Goal: Task Accomplishment & Management: Complete application form

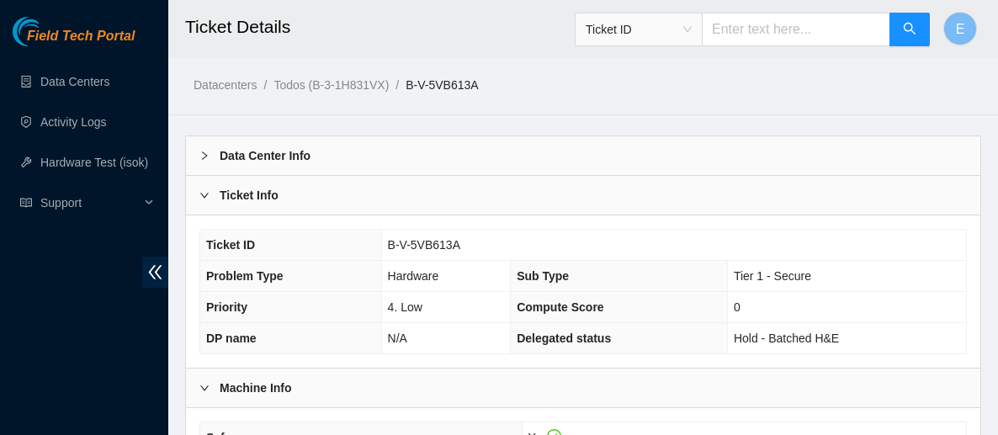
scroll to position [137, 0]
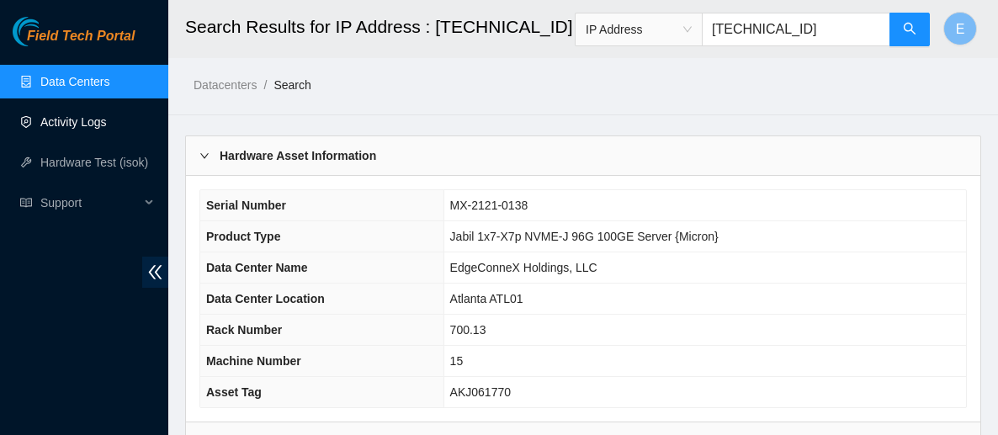
scroll to position [84, 0]
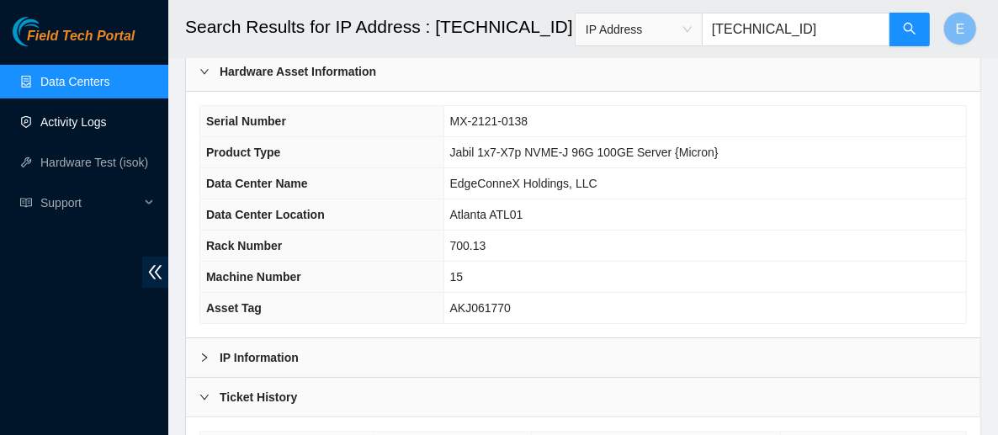
click at [95, 121] on link "Activity Logs" at bounding box center [73, 121] width 67 height 13
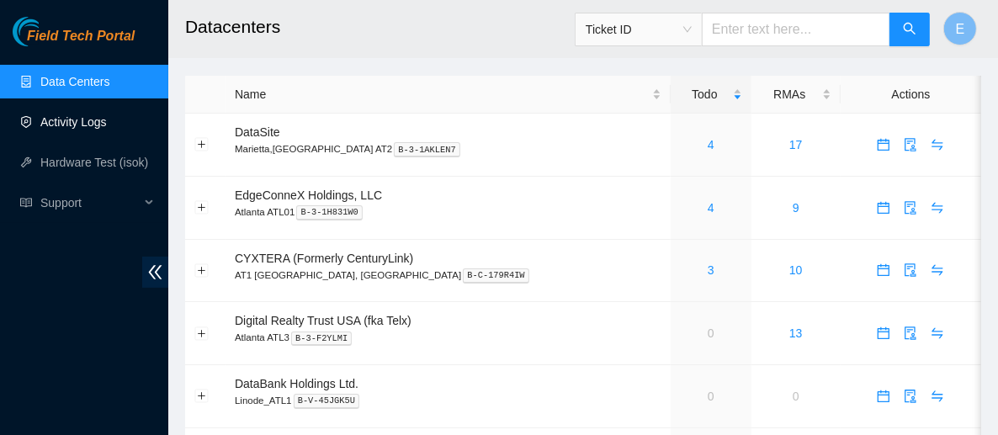
click at [82, 129] on link "Activity Logs" at bounding box center [73, 121] width 67 height 13
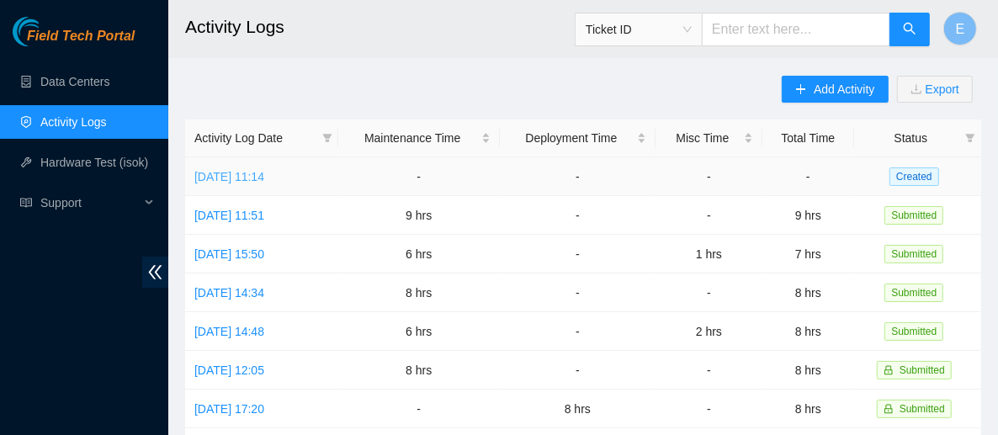
click at [264, 175] on link "[DATE] 11:14" at bounding box center [229, 176] width 70 height 13
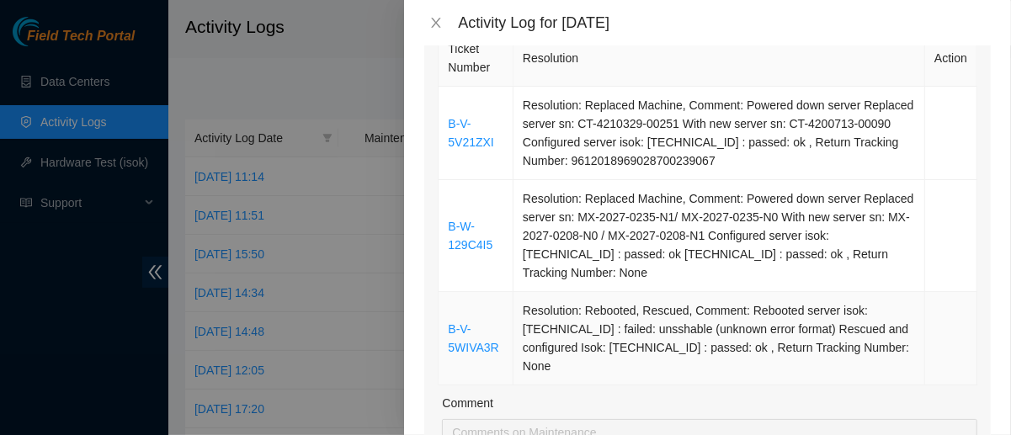
scroll to position [279, 0]
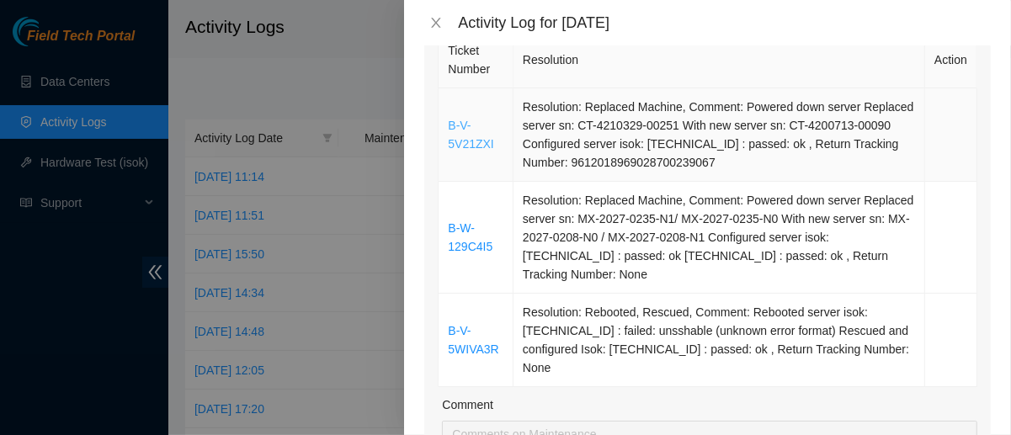
click at [470, 146] on link "B-V-5V21ZXI" at bounding box center [470, 135] width 45 height 32
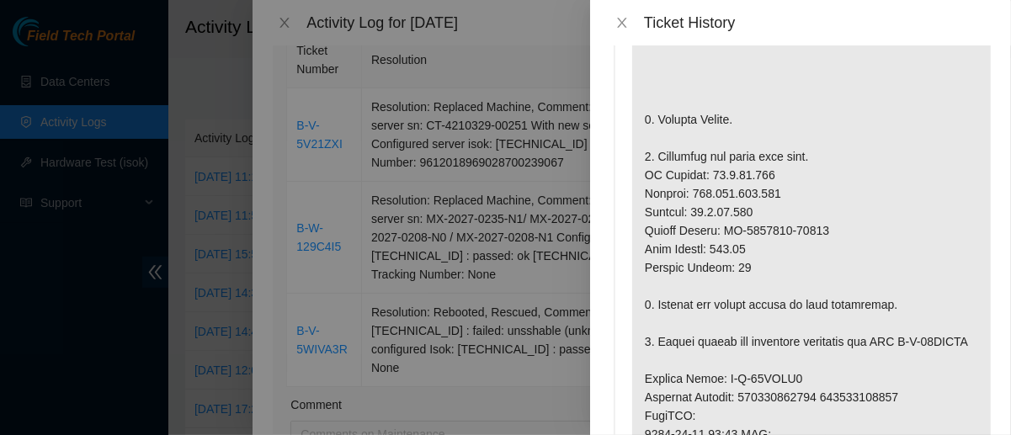
scroll to position [449, 0]
click at [615, 29] on button "Close" at bounding box center [622, 23] width 24 height 16
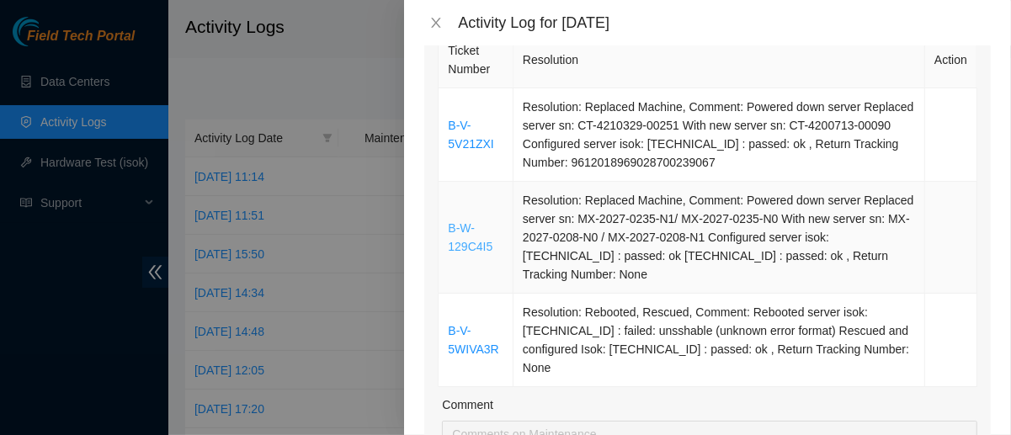
click at [471, 231] on link "B-W-129C4I5" at bounding box center [470, 237] width 45 height 32
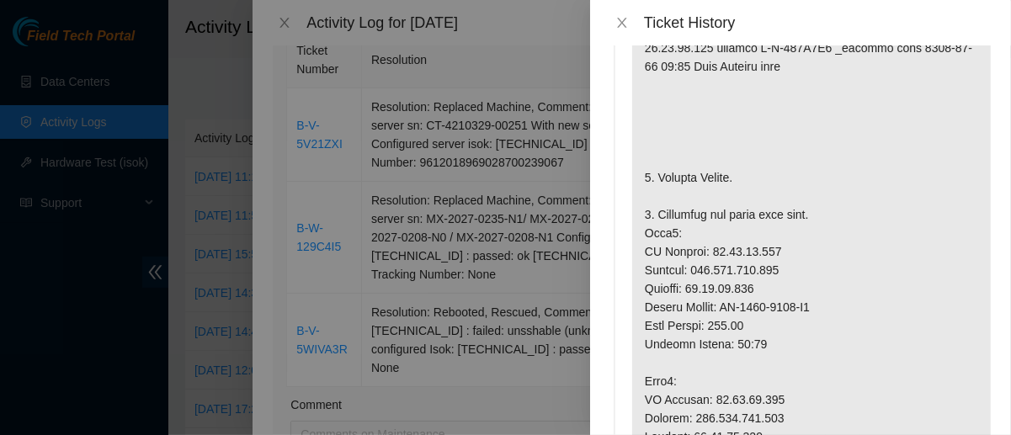
scroll to position [425, 0]
click at [619, 27] on icon "close" at bounding box center [621, 23] width 9 height 10
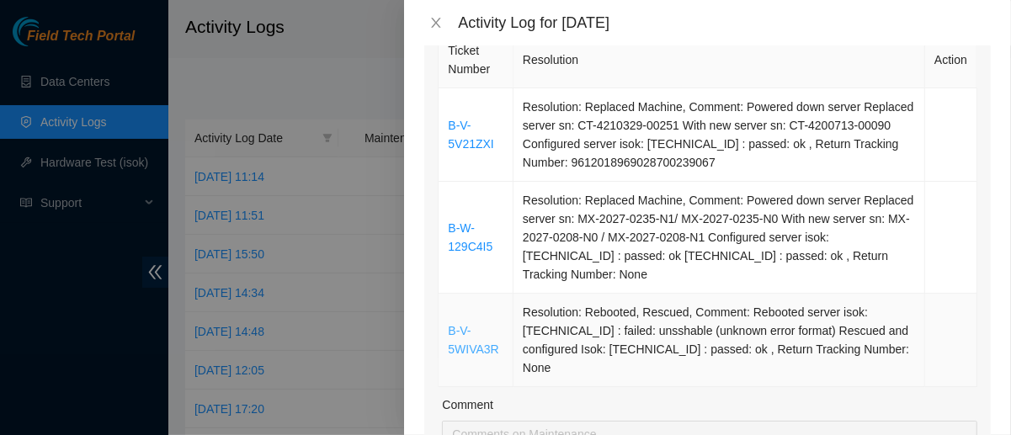
click at [454, 334] on link "B-V-5WIVA3R" at bounding box center [473, 340] width 51 height 32
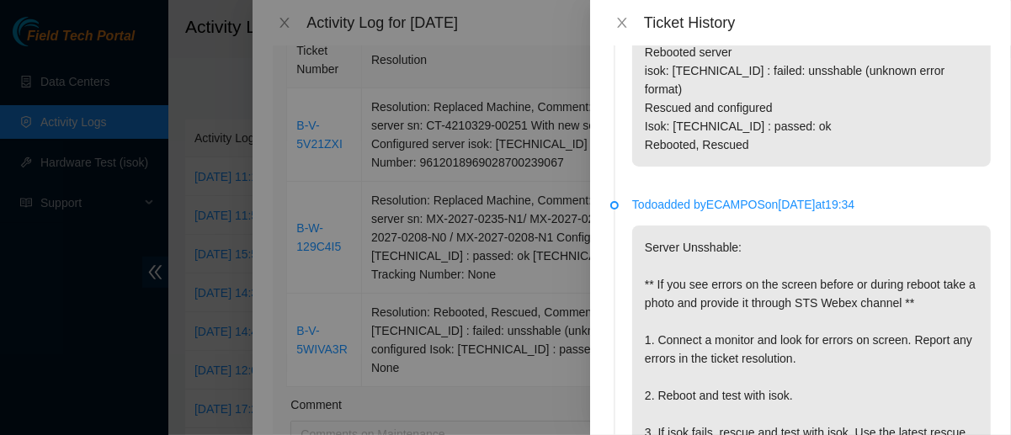
scroll to position [0, 0]
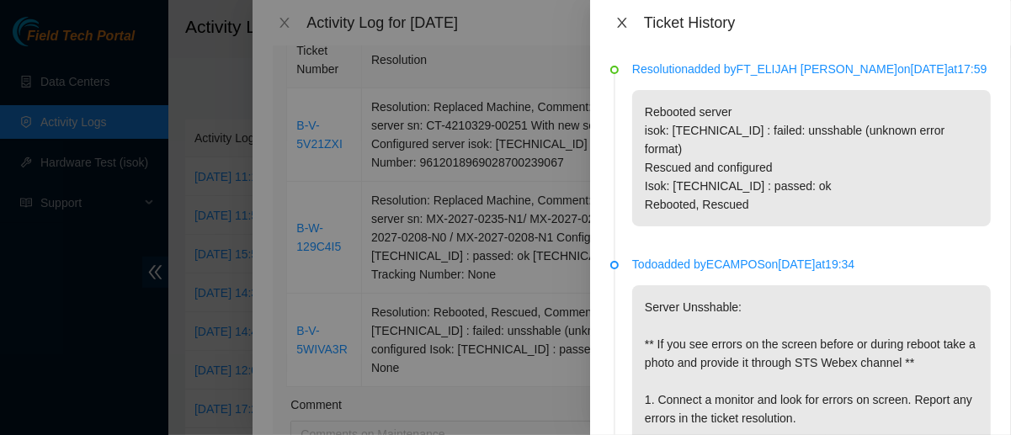
click at [617, 18] on icon "close" at bounding box center [621, 23] width 9 height 10
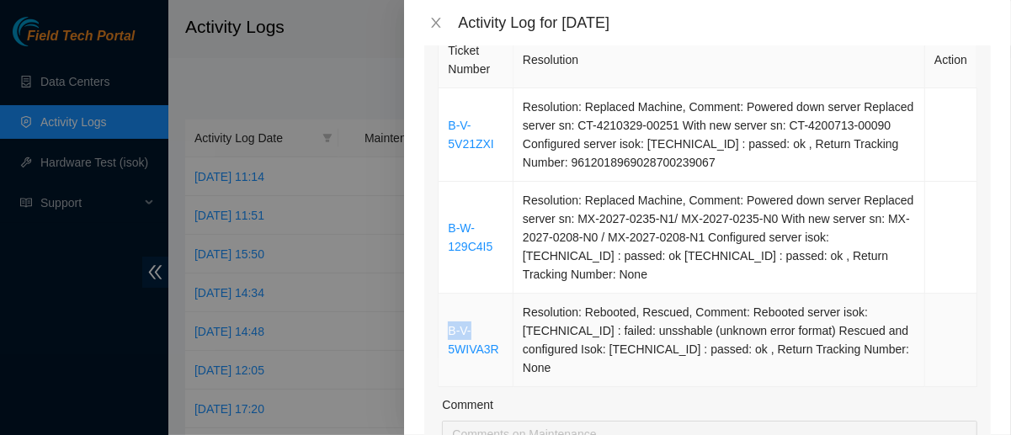
drag, startPoint x: 457, startPoint y: 337, endPoint x: 440, endPoint y: 339, distance: 17.0
click at [440, 339] on td "B-V-5WIVA3R" at bounding box center [476, 340] width 75 height 93
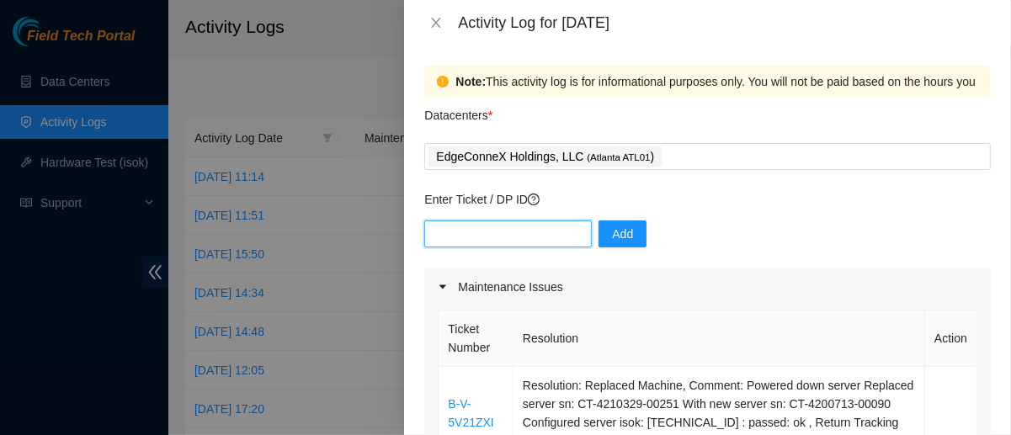
click at [516, 231] on input "text" at bounding box center [508, 234] width 168 height 27
paste input "B-V-5VB613A"
click at [539, 235] on input "B-V-5VB613A" at bounding box center [508, 234] width 168 height 27
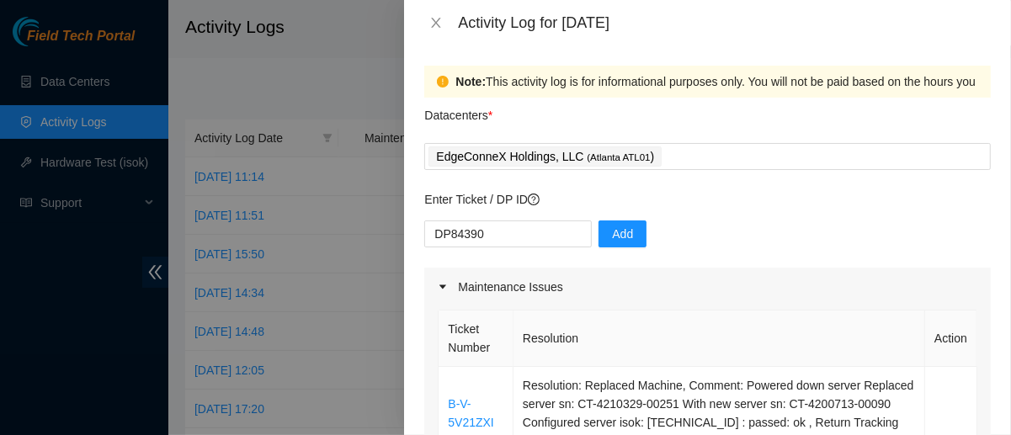
click at [560, 29] on div "Activity Log for 03-10-2025" at bounding box center [724, 22] width 533 height 19
click at [464, 231] on input "DP84390" at bounding box center [508, 234] width 168 height 27
drag, startPoint x: 482, startPoint y: 236, endPoint x: 453, endPoint y: 236, distance: 29.5
click at [453, 236] on input "DP84390" at bounding box center [508, 234] width 168 height 27
type input "DP83470"
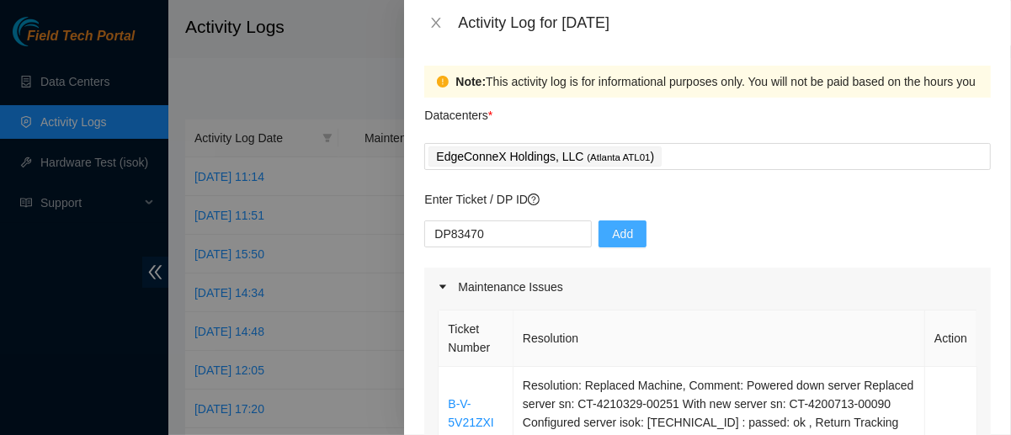
click at [622, 245] on button "Add" at bounding box center [623, 234] width 48 height 27
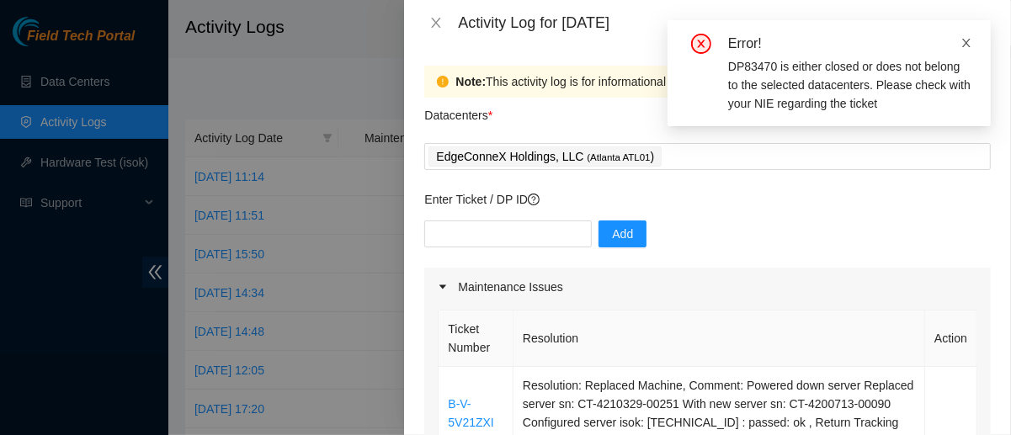
click at [969, 40] on icon "close" at bounding box center [966, 43] width 8 height 8
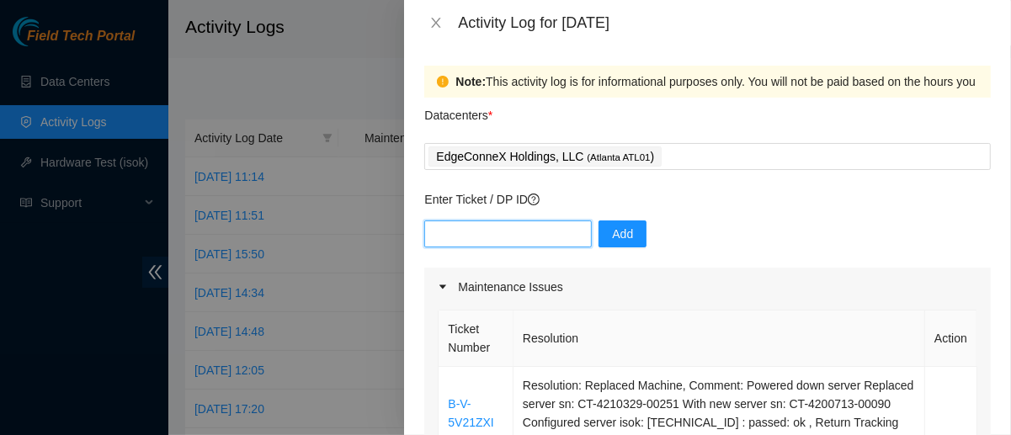
click at [466, 236] on input "text" at bounding box center [508, 234] width 168 height 27
type input "DP83470"
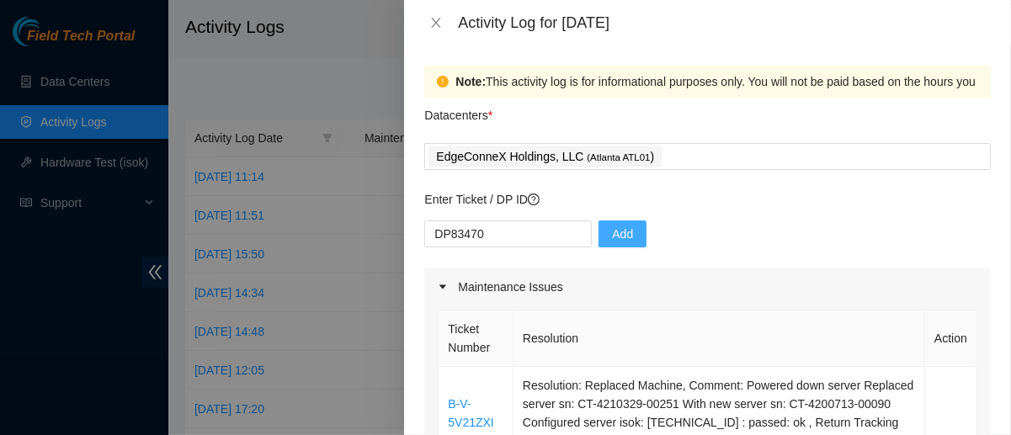
click at [629, 240] on button "Add" at bounding box center [623, 234] width 48 height 27
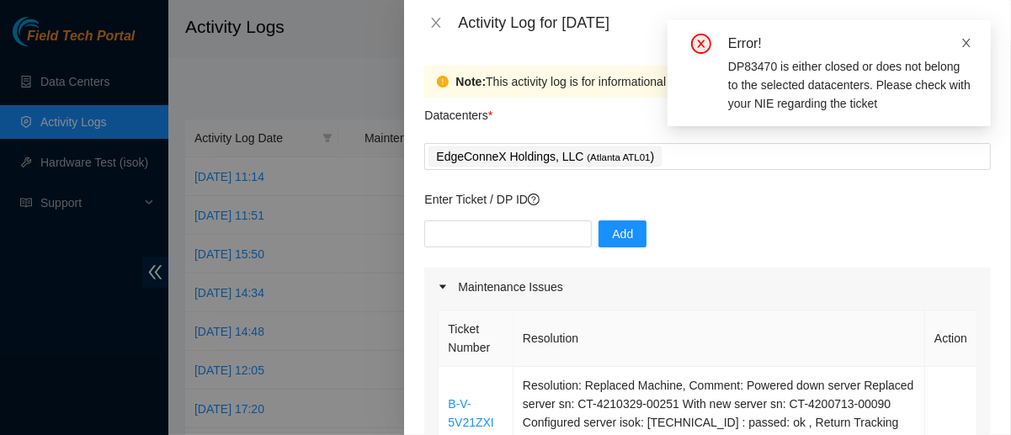
click at [966, 45] on icon "close" at bounding box center [966, 43] width 12 height 12
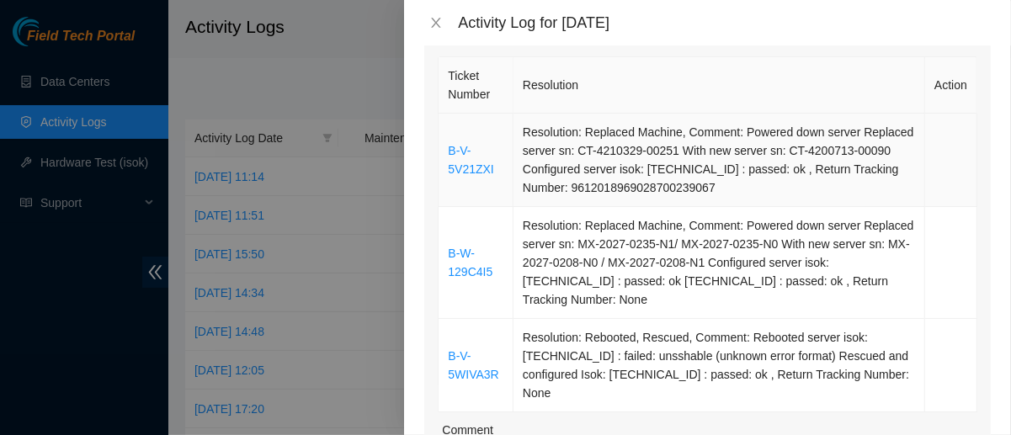
scroll to position [259, 0]
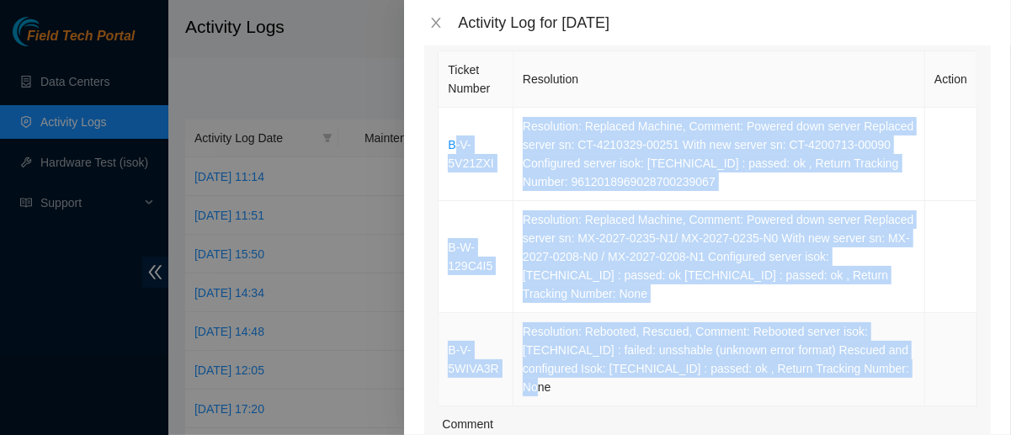
drag, startPoint x: 451, startPoint y: 122, endPoint x: 682, endPoint y: 386, distance: 350.2
click at [682, 386] on tbody "B-V-5V21ZXI Resolution: Replaced Machine, Comment: Powered down server Replaced…" at bounding box center [708, 257] width 539 height 299
drag, startPoint x: 557, startPoint y: 153, endPoint x: 455, endPoint y: 117, distance: 108.9
click at [455, 117] on td "B-V-5V21ZXI" at bounding box center [476, 154] width 75 height 93
drag, startPoint x: 446, startPoint y: 121, endPoint x: 671, endPoint y: 383, distance: 345.0
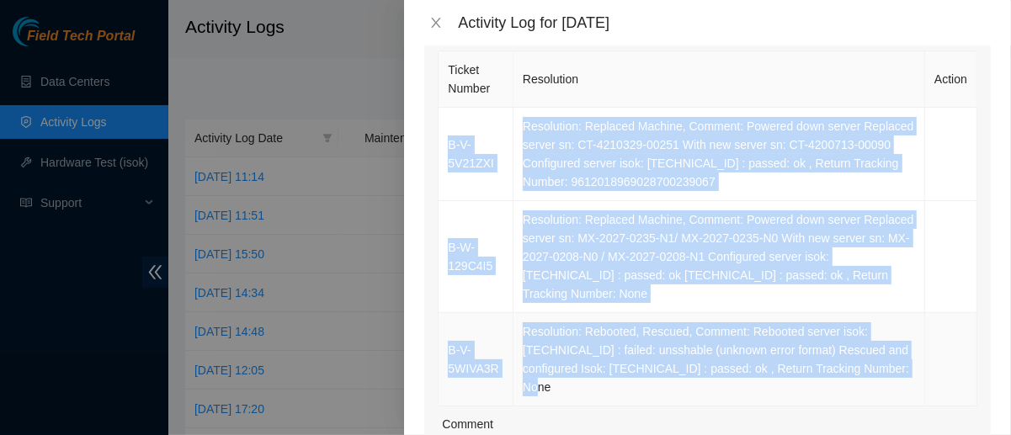
click at [671, 383] on tbody "B-V-5V21ZXI Resolution: Replaced Machine, Comment: Powered down server Replaced…" at bounding box center [708, 257] width 539 height 299
copy tbody "B-V-5V21ZXI Resolution: Replaced Machine, Comment: Powered down server Replaced…"
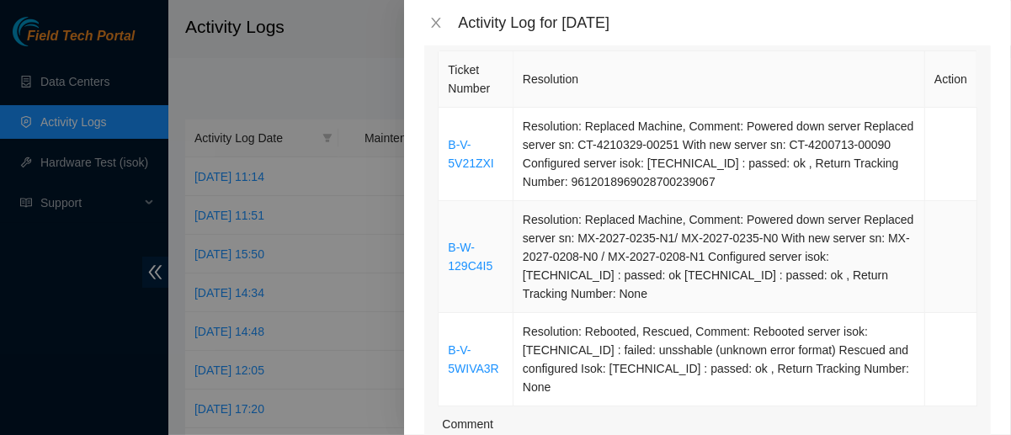
drag, startPoint x: 619, startPoint y: 246, endPoint x: 656, endPoint y: 62, distance: 187.2
click at [656, 62] on th "Resolution" at bounding box center [719, 79] width 412 height 56
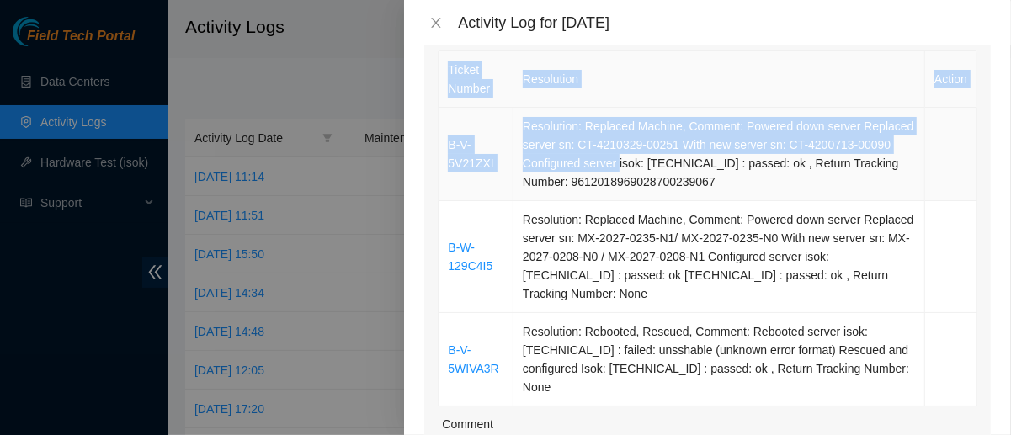
drag, startPoint x: 437, startPoint y: 135, endPoint x: 616, endPoint y: 170, distance: 182.8
click at [616, 170] on div "Ticket Number Resolution Action B-V-5V21ZXI Resolution: Replaced Machine, Comme…" at bounding box center [707, 330] width 567 height 566
click at [470, 126] on td "B-V-5V21ZXI" at bounding box center [476, 154] width 75 height 93
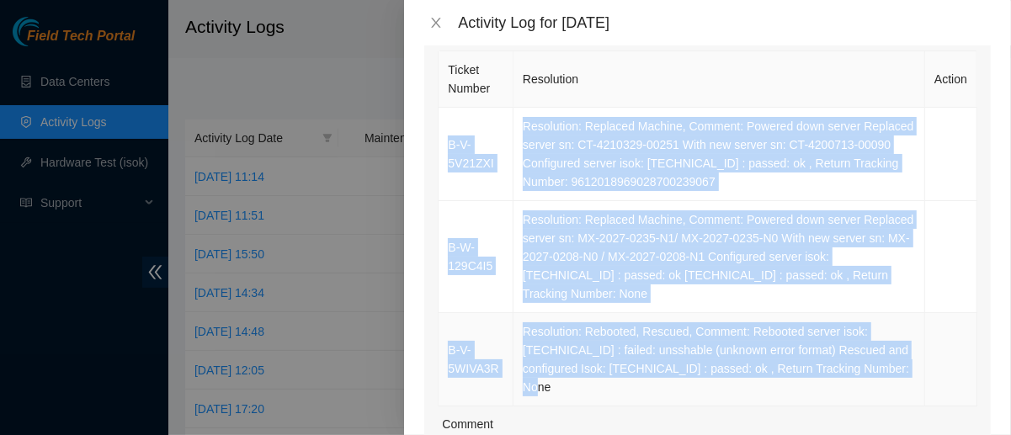
drag, startPoint x: 449, startPoint y: 120, endPoint x: 684, endPoint y: 387, distance: 356.7
click at [684, 387] on tbody "B-V-5V21ZXI Resolution: Replaced Machine, Comment: Powered down server Replaced…" at bounding box center [708, 257] width 539 height 299
copy tbody "B-V-5V21ZXI Resolution: Replaced Machine, Comment: Powered down server Replaced…"
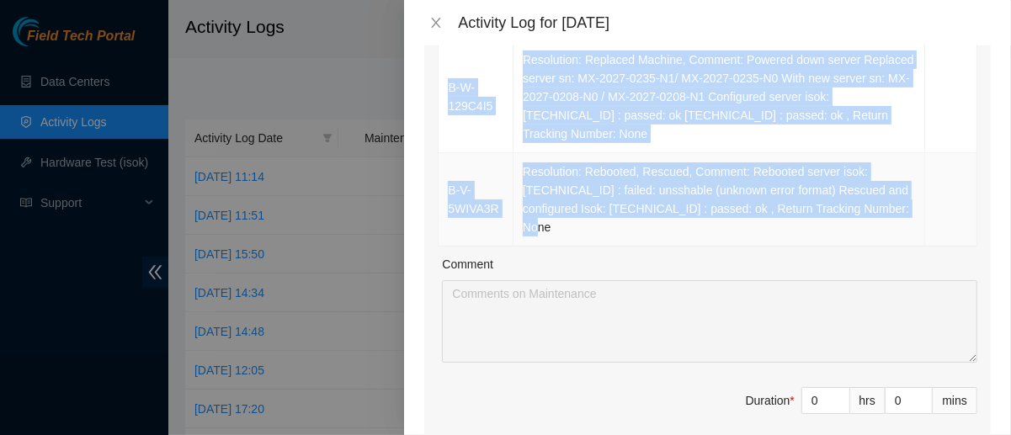
scroll to position [419, 0]
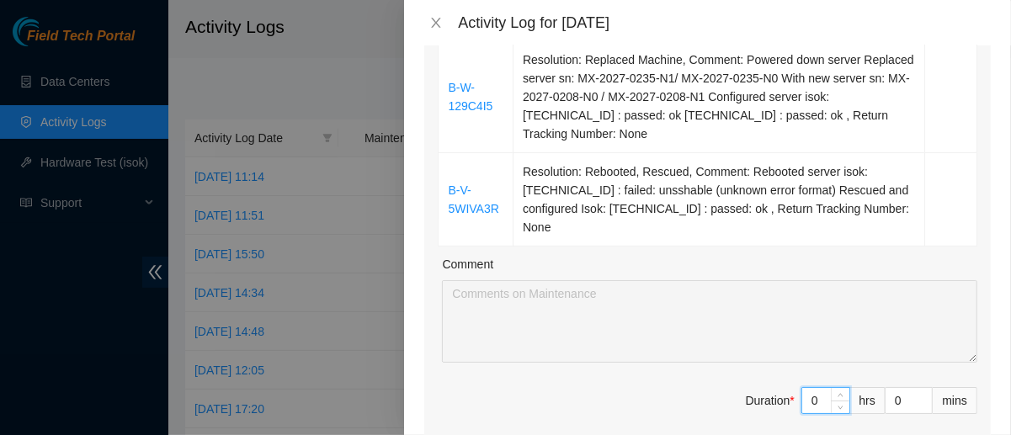
click at [817, 407] on input "0" at bounding box center [825, 400] width 47 height 25
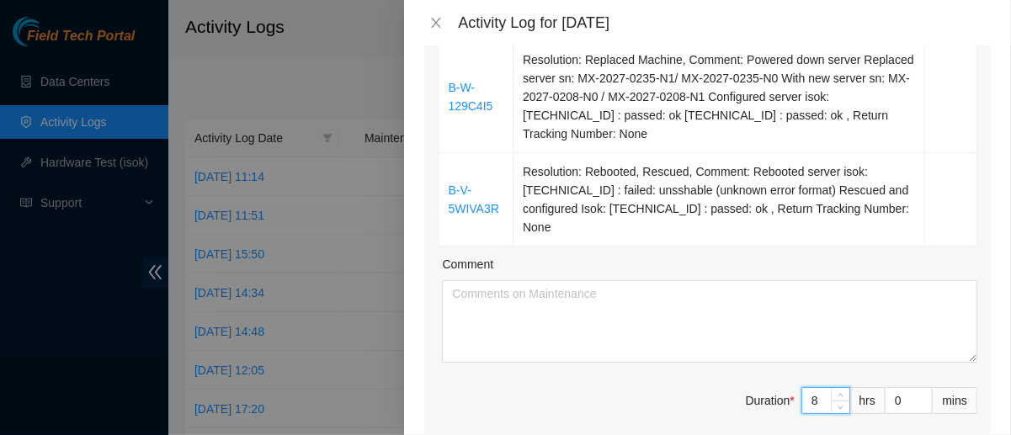
type input "8"
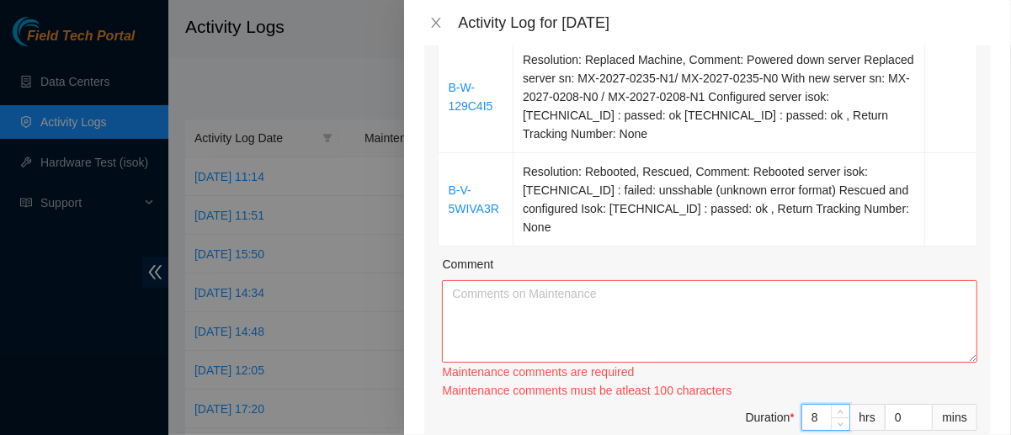
type input "8"
click at [683, 328] on textarea "Comment" at bounding box center [709, 321] width 535 height 82
paste textarea "B-V-5V21ZXI Resolution: Replaced Machine, Comment: Powered down server Replaced…"
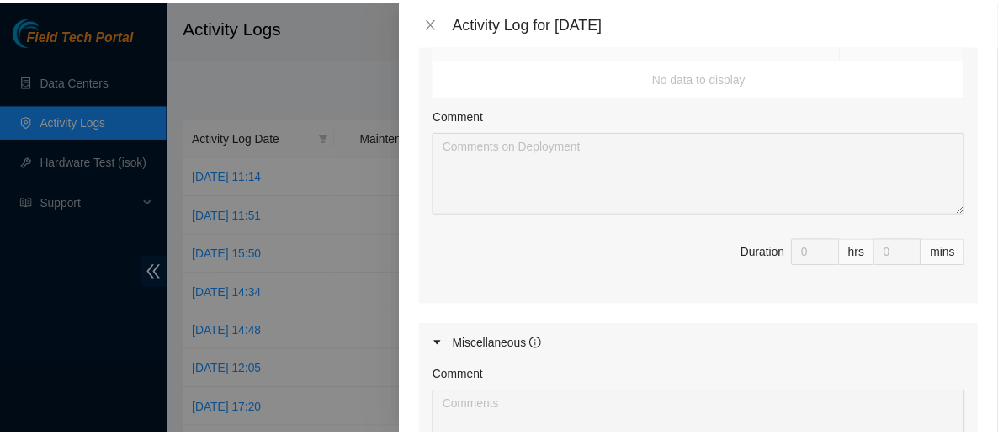
scroll to position [1216, 0]
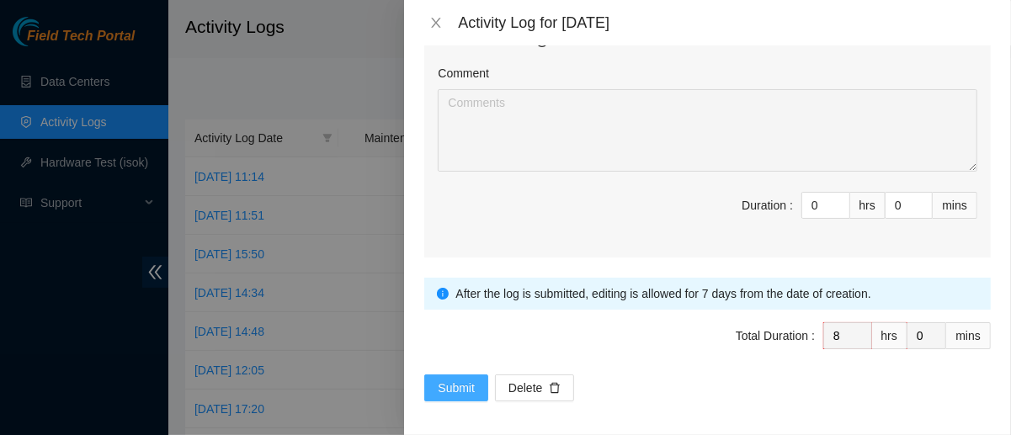
type textarea "B-V-5V21ZXI Resolution: Replaced Machine, Comment: Powered down server Replaced…"
click at [452, 385] on span "Submit" at bounding box center [456, 388] width 37 height 19
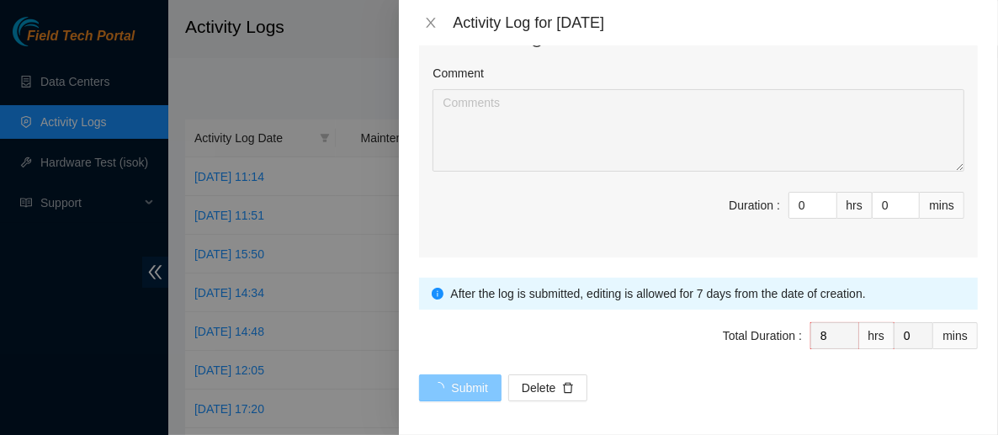
scroll to position [0, 0]
